Goal: Information Seeking & Learning: Learn about a topic

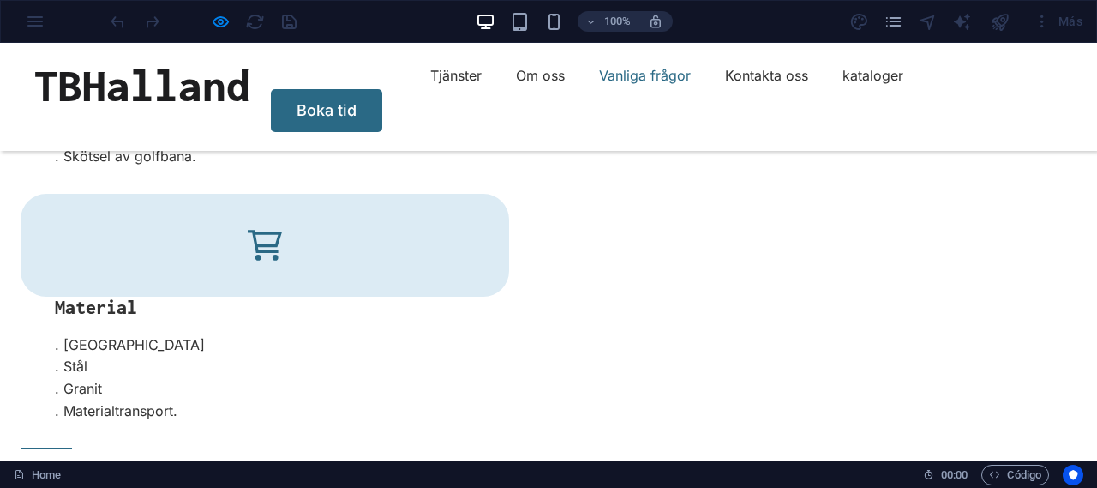
scroll to position [4526, 0]
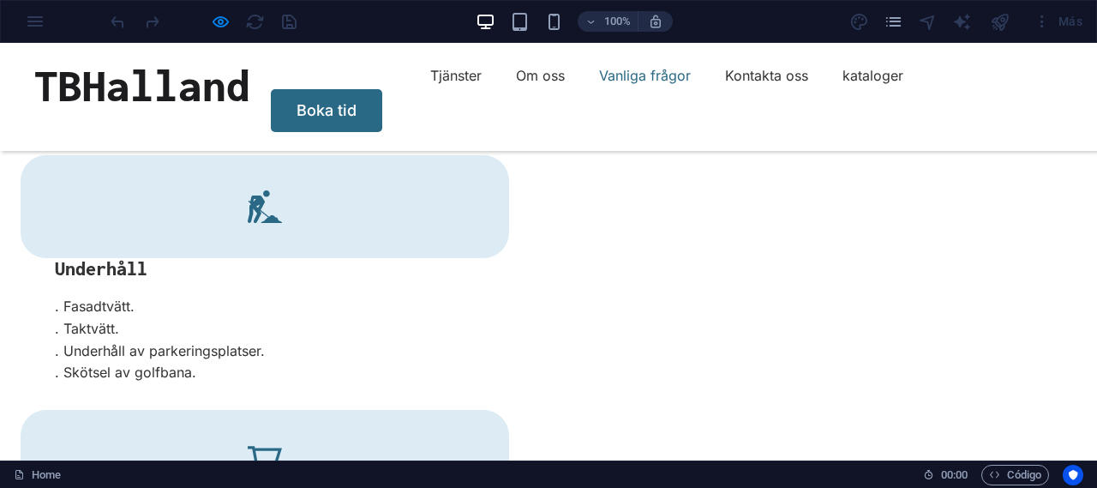
scroll to position [4313, 0]
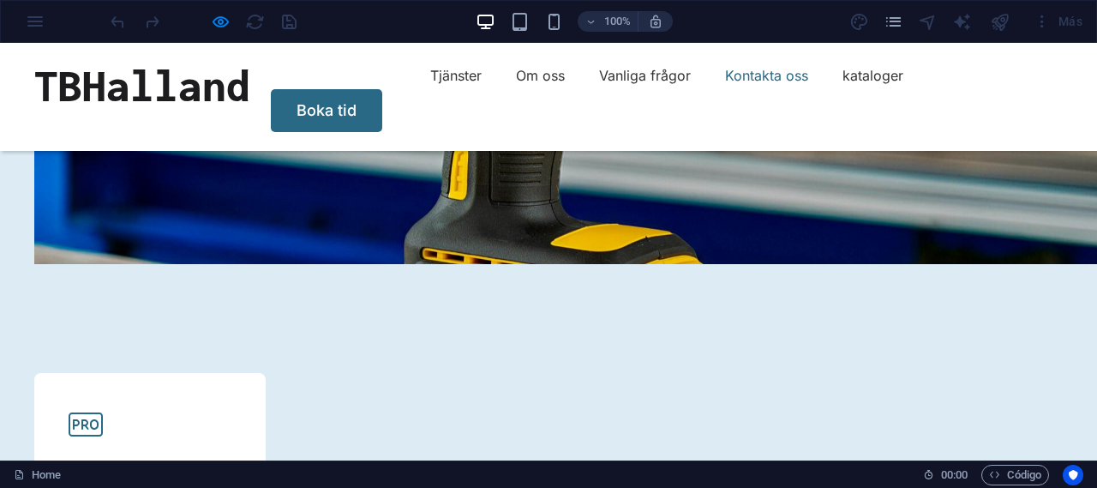
scroll to position [7238, 0]
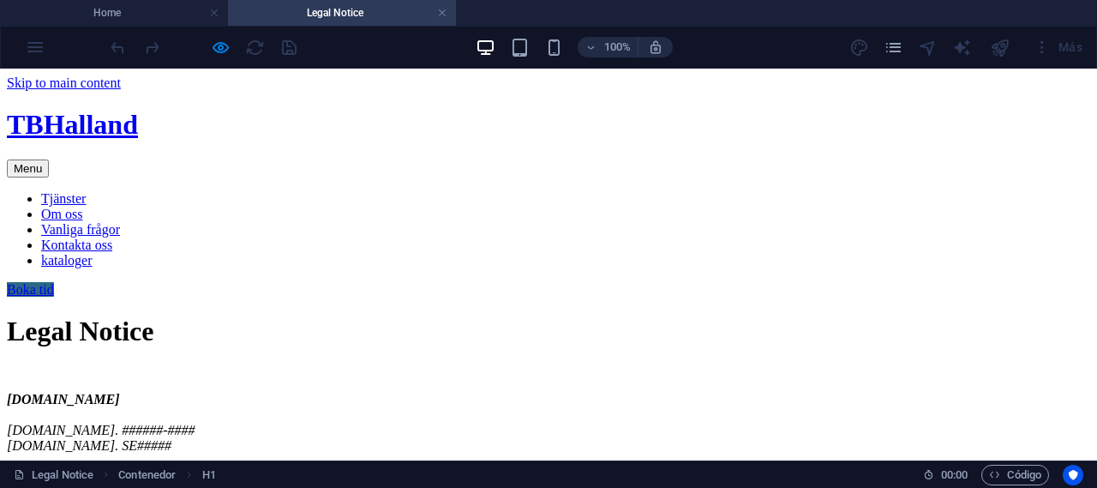
scroll to position [0, 0]
click at [137, 22] on li "Home" at bounding box center [114, 13] width 228 height 26
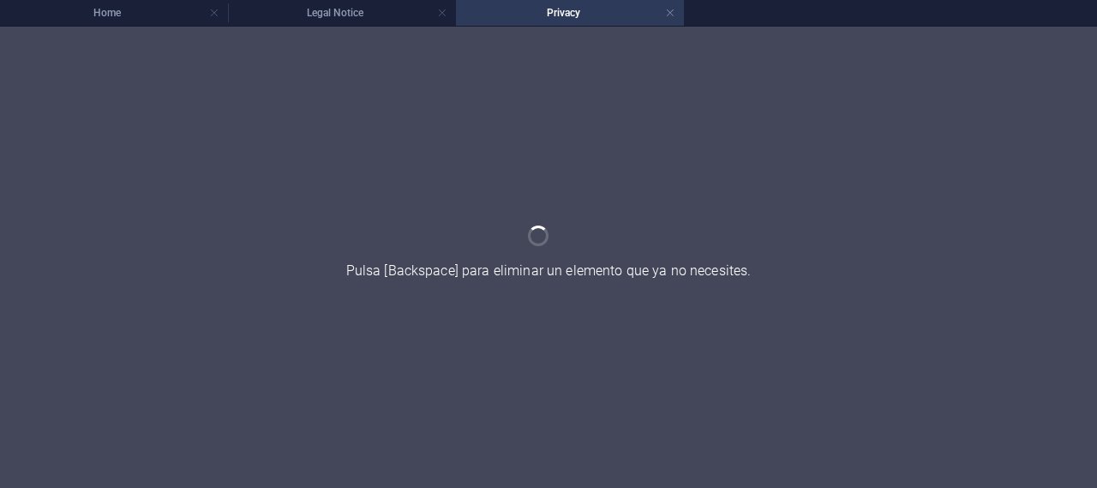
scroll to position [0, 0]
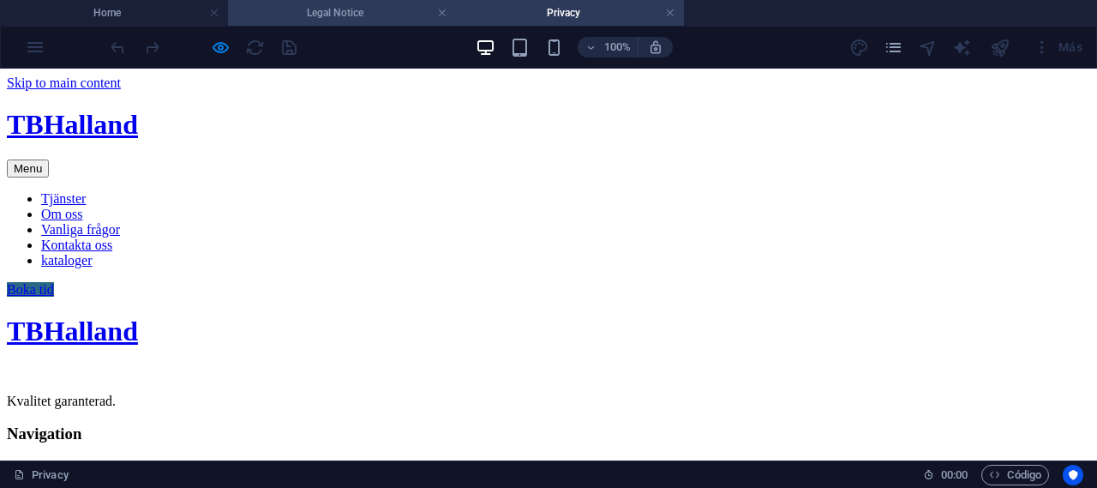
click at [388, 15] on h4 "Legal Notice" at bounding box center [342, 12] width 228 height 19
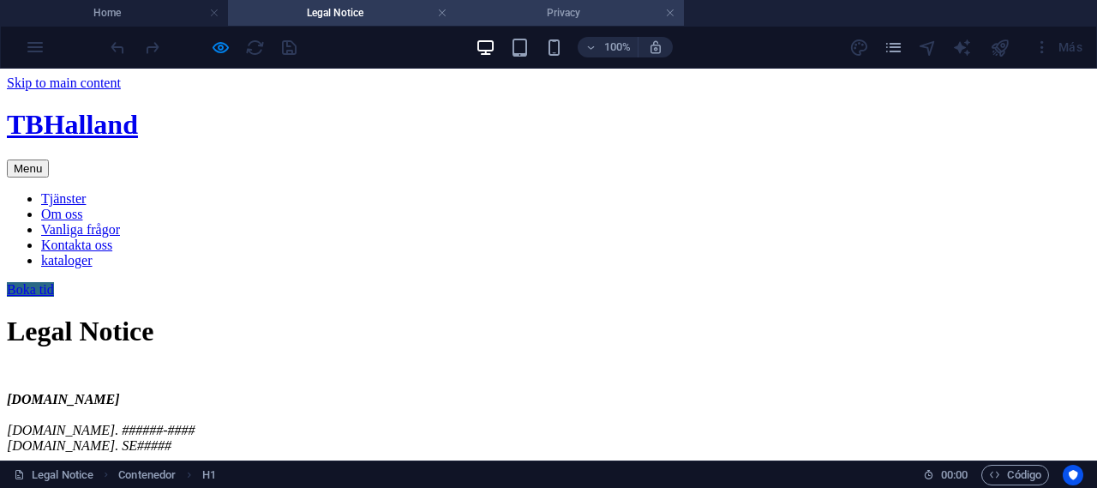
click at [562, 22] on li "Privacy" at bounding box center [570, 13] width 228 height 26
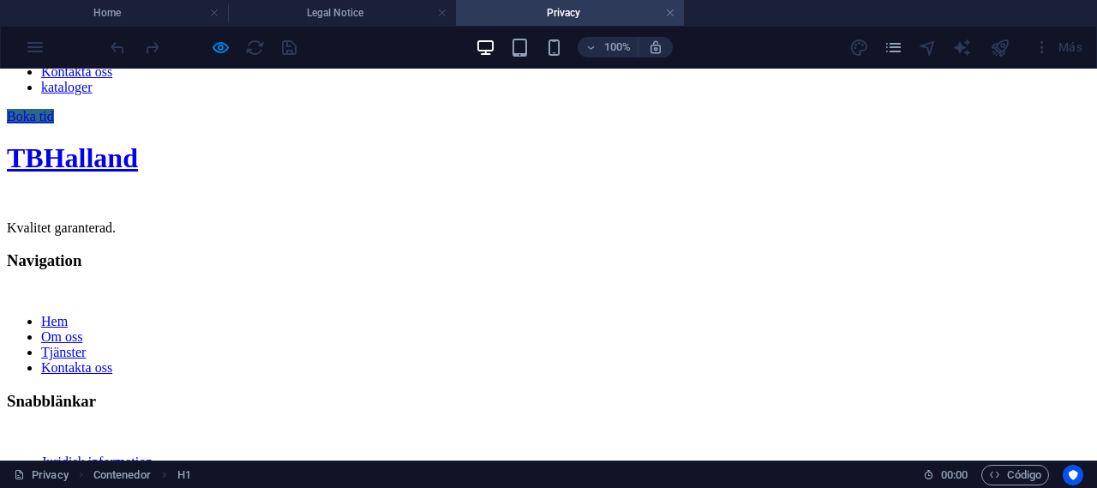
scroll to position [199, 0]
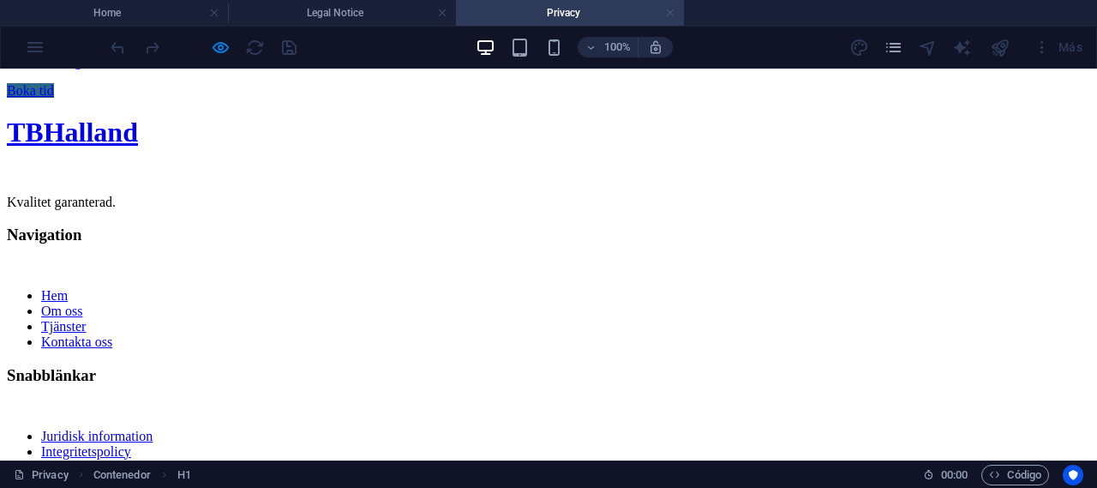
click at [671, 13] on link at bounding box center [670, 13] width 10 height 16
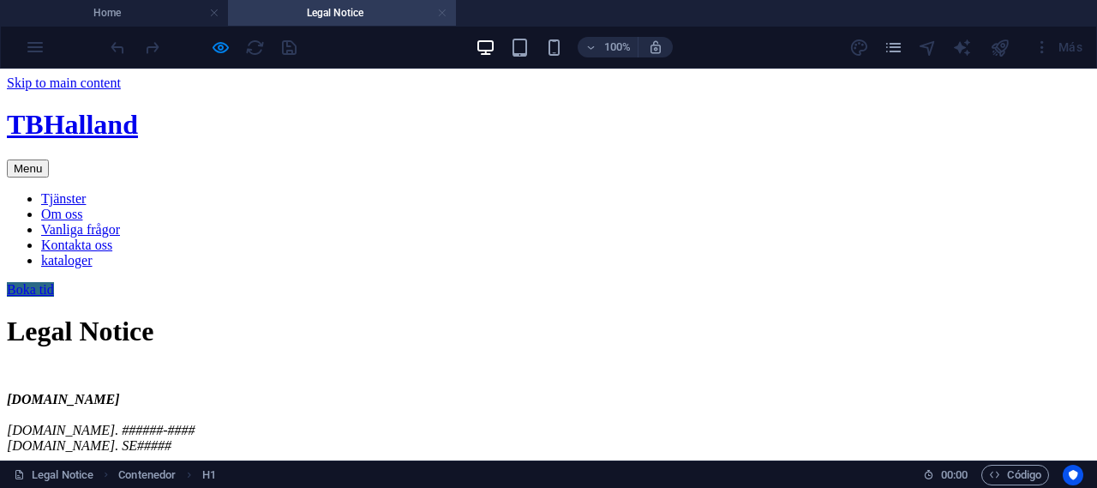
click at [437, 15] on link at bounding box center [442, 13] width 10 height 16
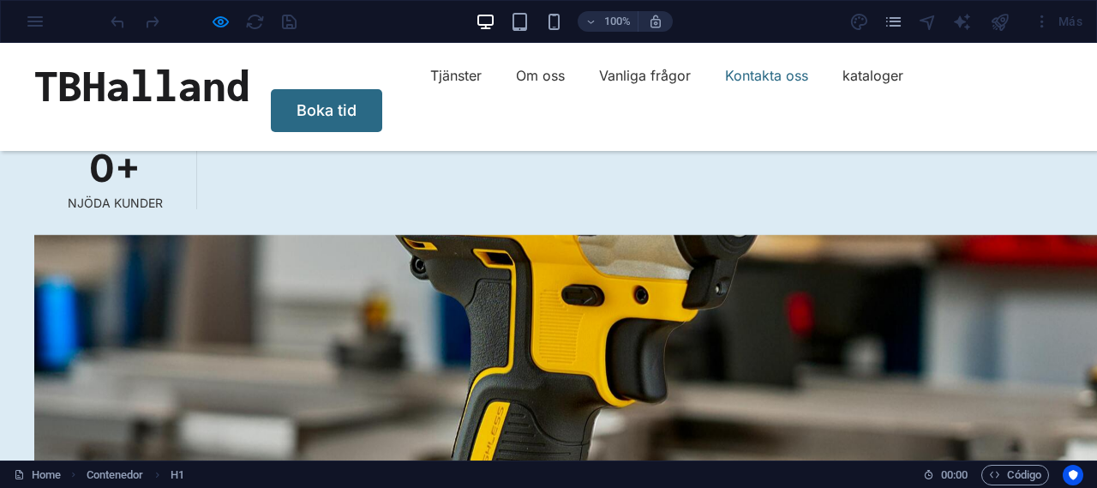
scroll to position [6849, 0]
